Goal: Obtain resource: Obtain resource

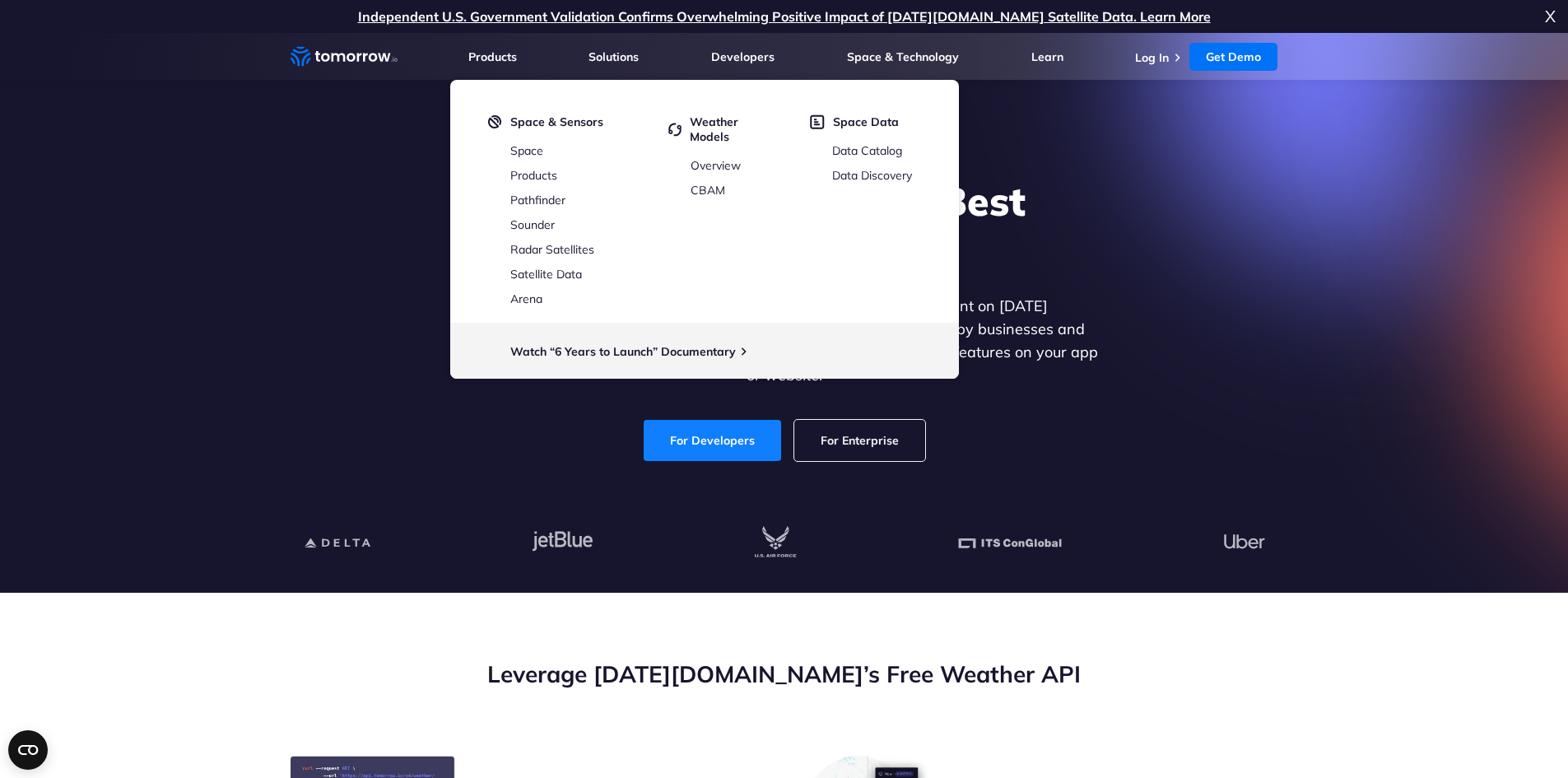
click at [744, 433] on link "For Developers" at bounding box center [712, 439] width 137 height 41
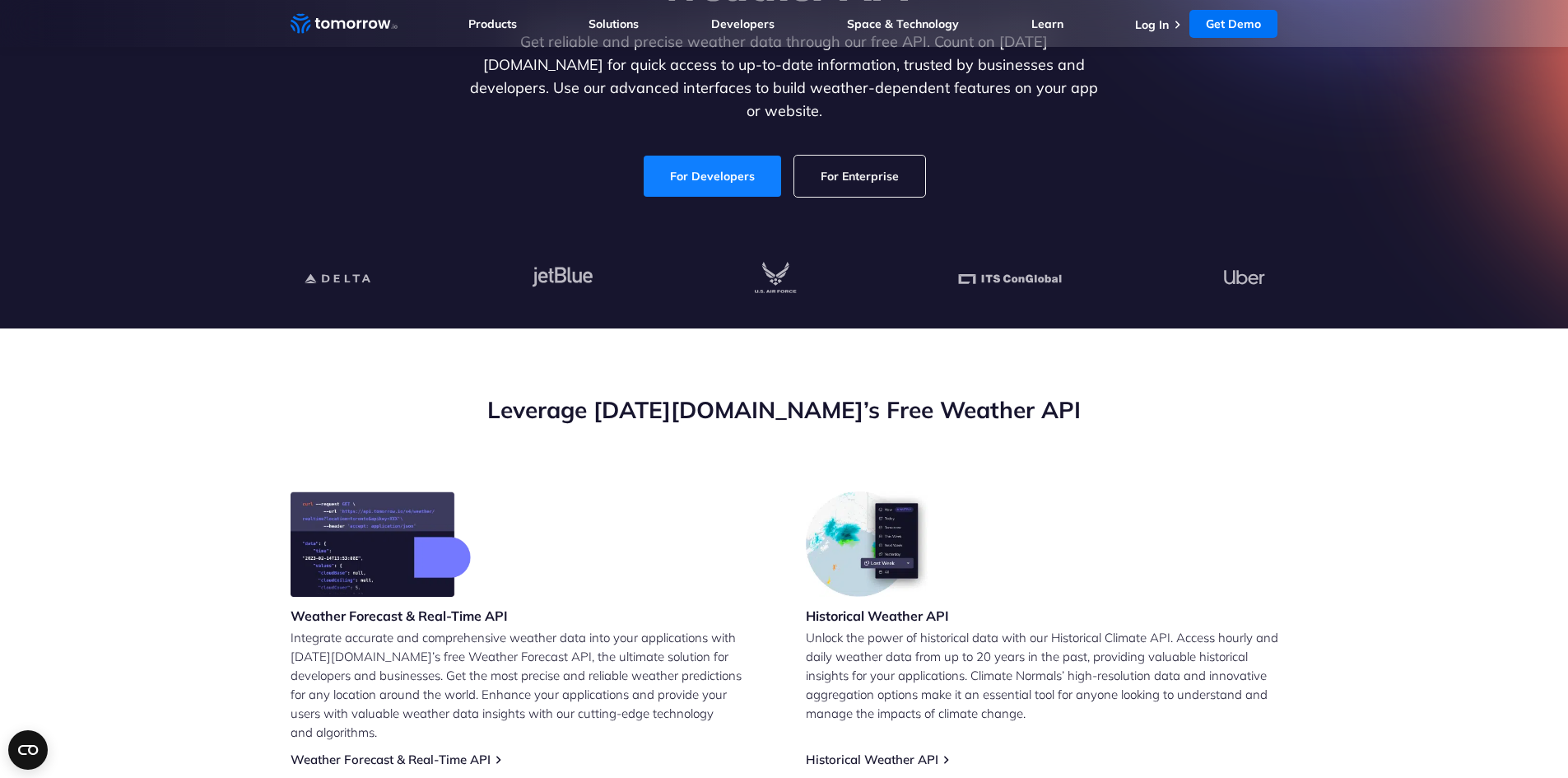
scroll to position [319, 0]
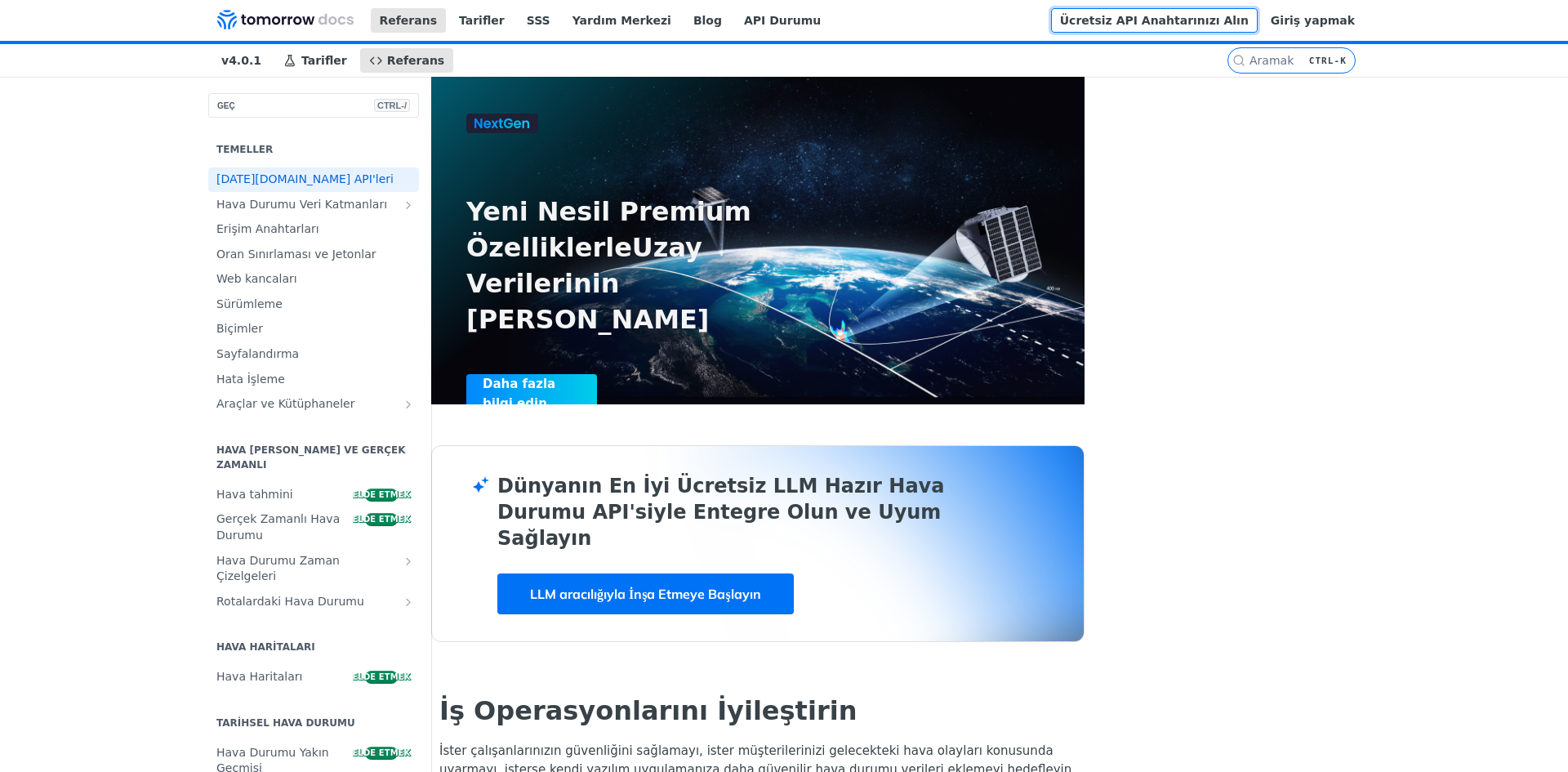
click at [1248, 21] on font "Ücretsiz API Anahtarınızı Alın" at bounding box center [1154, 20] width 188 height 14
